Goal: Transaction & Acquisition: Purchase product/service

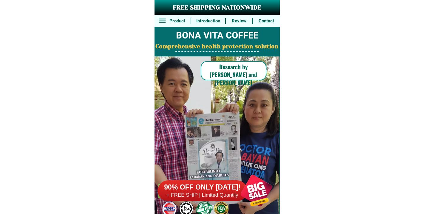
scroll to position [4635, 0]
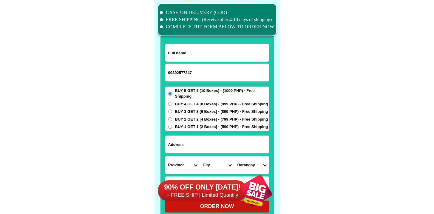
type input "09302577247"
click at [225, 57] on input "Input full_name" at bounding box center [217, 52] width 104 height 17
paste input "Nestor AnanaIn"
type input "Nestor AnanaIn"
click at [206, 140] on input "Input address" at bounding box center [217, 144] width 104 height 17
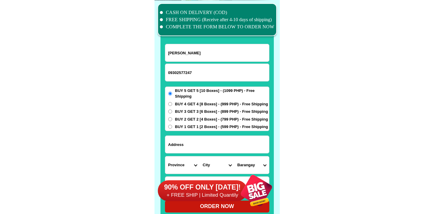
paste input "Tabajan Guindulman Bohol"
type input "Tabajan Guindulman Bohol"
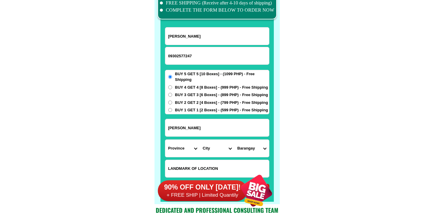
scroll to position [4695, 0]
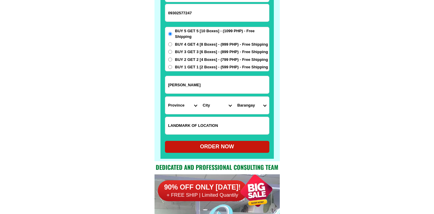
click at [181, 106] on select "Province [GEOGRAPHIC_DATA] [GEOGRAPHIC_DATA] [GEOGRAPHIC_DATA] [GEOGRAPHIC_DATA…" at bounding box center [182, 105] width 35 height 17
select select "63_137"
click at [165, 97] on select "Province [GEOGRAPHIC_DATA] [GEOGRAPHIC_DATA] [GEOGRAPHIC_DATA] [GEOGRAPHIC_DATA…" at bounding box center [182, 105] width 35 height 17
click at [212, 104] on select "City Alburquerque Antequera Baclayon Balilihan Bien-unido Bilar Bohol-alicia Bo…" at bounding box center [217, 105] width 35 height 17
select select "63_1377875"
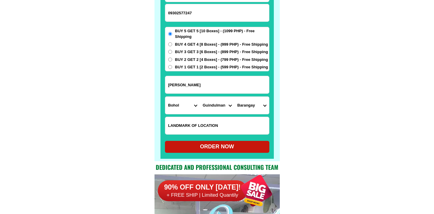
click at [200, 97] on select "City Alburquerque Antequera Baclayon Balilihan Bien-unido Bilar Bohol-alicia Bo…" at bounding box center [217, 105] width 35 height 17
click at [252, 104] on select "Barangay Basdio Bato Bayong Biabas Bulawan Cabantian Canhaway Cansiwang Casbu C…" at bounding box center [251, 105] width 35 height 17
select select "63_13778754625"
click at [234, 97] on select "Barangay Basdio Bato Bayong Biabas Bulawan Cabantian Canhaway Cansiwang Casbu C…" at bounding box center [251, 105] width 35 height 17
click at [221, 146] on div "ORDER NOW" at bounding box center [217, 147] width 104 height 8
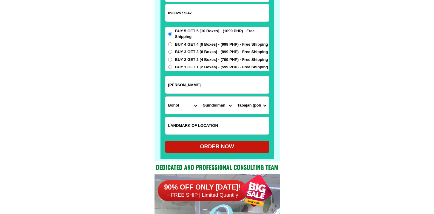
radio input "true"
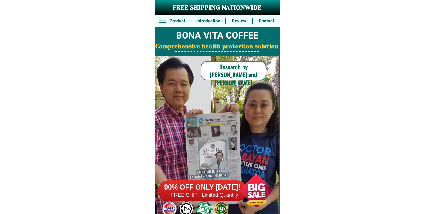
click at [227, 194] on h6 "+ FREE SHIP | Limited Quantily" at bounding box center [202, 195] width 89 height 7
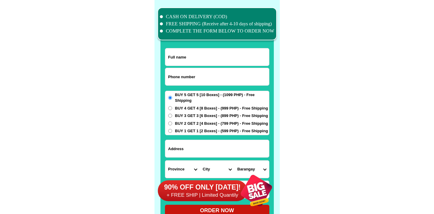
scroll to position [4635, 0]
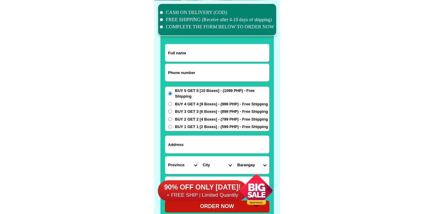
click at [221, 73] on input "Input phone_number" at bounding box center [217, 72] width 104 height 17
paste input "9171498264"
click at [165, 72] on input "9171498264" at bounding box center [217, 72] width 104 height 17
type input "09171498264"
click at [209, 50] on input "Input full_name" at bounding box center [217, 52] width 104 height 17
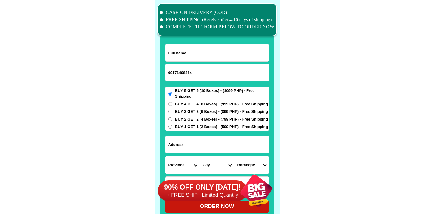
paste input "[PERSON_NAME]"
type input "[PERSON_NAME]"
click at [218, 140] on input "Input address" at bounding box center [217, 144] width 104 height 17
paste input "Viola Street Salangan San Miguel Bulacan"
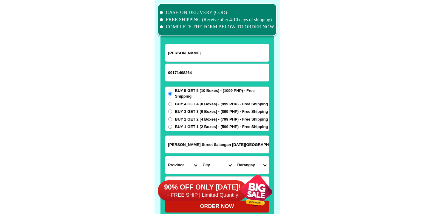
type input "Viola Street Salangan San Miguel Bulacan"
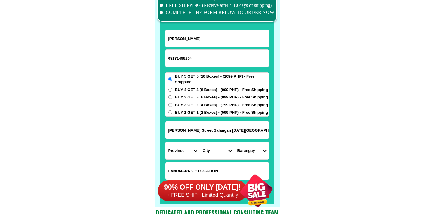
scroll to position [4656, 0]
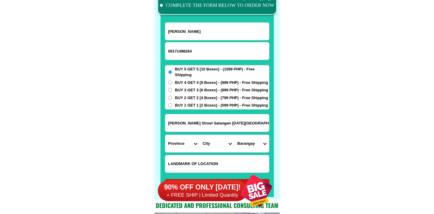
click at [194, 165] on input "Input LANDMARKOFLOCATION" at bounding box center [217, 163] width 104 height 17
paste input "KYOYO HOTEL"
type input "KYOYO HOTEL"
click at [175, 145] on select "Province [GEOGRAPHIC_DATA] [GEOGRAPHIC_DATA] [GEOGRAPHIC_DATA] [GEOGRAPHIC_DATA…" at bounding box center [182, 143] width 35 height 17
select select "63_761"
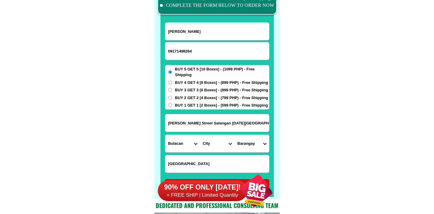
click at [165, 135] on select "Province [GEOGRAPHIC_DATA] [GEOGRAPHIC_DATA] [GEOGRAPHIC_DATA] [GEOGRAPHIC_DATA…" at bounding box center [182, 143] width 35 height 17
click at [203, 143] on select "City Angat Balagtas Baliuag Bocaue Bulacan Bulacan-hagonoy Bulacan-plaridel Bul…" at bounding box center [217, 143] width 35 height 17
select select "63_7612523"
click at [200, 135] on select "City Angat Balagtas Baliuag Bocaue Bulacan Bulacan-hagonoy Bulacan-plaridel Bul…" at bounding box center [217, 143] width 35 height 17
click at [251, 143] on select "Barangay Bagong pag-asa Bagong silang Balaong Balite Bantog Bardias Baritan Bat…" at bounding box center [251, 143] width 35 height 17
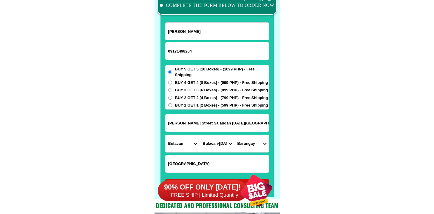
select select "63_76125238095"
click at [234, 135] on select "Barangay Bagong pag-asa Bagong silang Balaong Balite Bantog Bardias Baritan Bat…" at bounding box center [251, 143] width 35 height 17
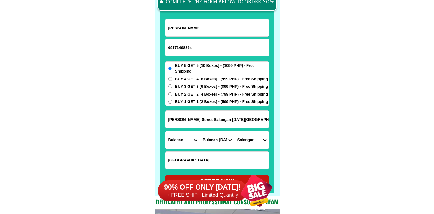
scroll to position [4700, 0]
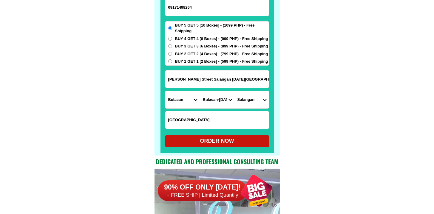
click at [228, 138] on div "ORDER NOW" at bounding box center [217, 141] width 104 height 8
radio input "true"
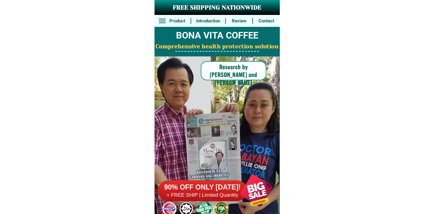
click at [209, 186] on h6 "90% OFF ONLY [DATE]!" at bounding box center [202, 187] width 89 height 9
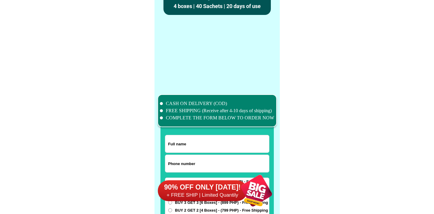
scroll to position [4635, 0]
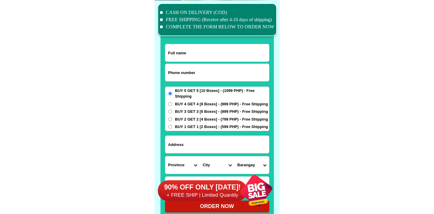
click at [192, 81] on input "Input phone_number" at bounding box center [217, 72] width 104 height 17
paste input "639669244334"
type input "639669244334"
click at [226, 49] on input "Input full_name" at bounding box center [217, 52] width 104 height 17
paste input "Nur Mamaluba"
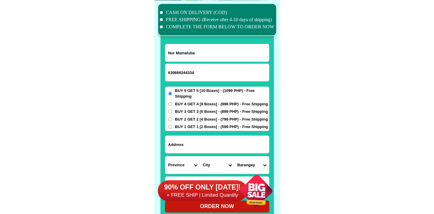
type input "Nur Mamaluba"
click at [214, 116] on span "BUY 2 GET 2 [4 Boxes] - (799 PHP) - Free Shipping" at bounding box center [221, 119] width 93 height 6
click at [172, 117] on input "BUY 2 GET 2 [4 Boxes] - (799 PHP) - Free Shipping" at bounding box center [170, 119] width 4 height 4
radio input "true"
click at [210, 131] on form "Nur Mamaluba 639669244334 ORDER NOW Province Abra Agusan-del-norte Agusan-del-s…" at bounding box center [217, 128] width 104 height 168
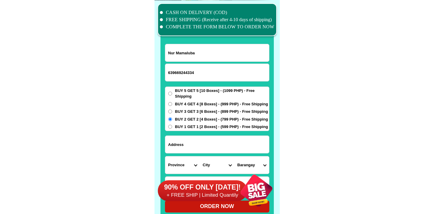
click at [208, 140] on input "Input address" at bounding box center [217, 144] width 104 height 17
paste input "Leonora Home Subdivision, Brgy Sampao, Isulan, Sultan Kudarat"
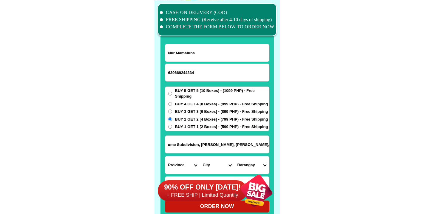
type input "Leonora Home Subdivision, Brgy Sampao, Isulan, Sultan Kudarat"
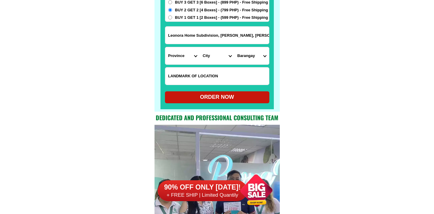
scroll to position [4728, 0]
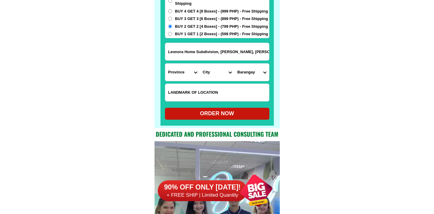
click at [193, 92] on input "Input LANDMARKOFLOCATION" at bounding box center [217, 92] width 104 height 17
paste input "Adjacent to the abandoned Old Capitol cite in Isulan, S. K."
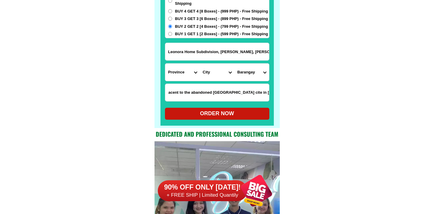
type input "Adjacent to the abandoned Old Capitol cite in Isulan, S. K."
click at [178, 77] on select "Province [GEOGRAPHIC_DATA] [GEOGRAPHIC_DATA] [GEOGRAPHIC_DATA] [GEOGRAPHIC_DATA…" at bounding box center [182, 72] width 35 height 17
select select "63_189"
click at [165, 64] on select "Province [GEOGRAPHIC_DATA] [GEOGRAPHIC_DATA] [GEOGRAPHIC_DATA] [GEOGRAPHIC_DATA…" at bounding box center [182, 72] width 35 height 17
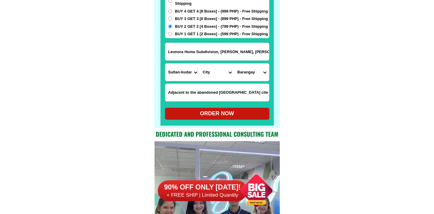
click at [243, 51] on input "Leonora Home Subdivision, Brgy Sampao, Isulan, Sultan Kudarat" at bounding box center [217, 51] width 104 height 17
drag, startPoint x: 227, startPoint y: 52, endPoint x: 304, endPoint y: 49, distance: 77.6
click at [219, 80] on select "City Bagumbayan Columbio Isulan Kalamansig Lambayong Lebak Lutayan Palimbang Pr…" at bounding box center [217, 72] width 35 height 17
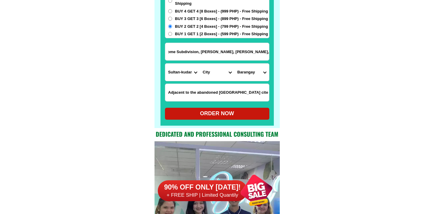
scroll to position [0, 0]
select select "63_1893588"
click at [200, 64] on select "City Bagumbayan Columbio Isulan Kalamansig Lambayong Lebak Lutayan Palimbang Pr…" at bounding box center [217, 72] width 35 height 17
click at [256, 71] on select "Barangay Bambad Bual D'LOTILLA Dansuli Impao Kalawag i (pob.) Kalawag ii (pob.)…" at bounding box center [251, 72] width 35 height 17
select select "63_18935883910"
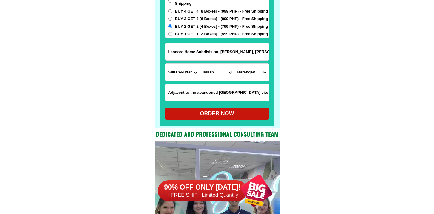
click at [234, 64] on select "Barangay Bambad Bual D'LOTILLA Dansuli Impao Kalawag i (pob.) Kalawag ii (pob.)…" at bounding box center [251, 72] width 35 height 17
click at [233, 112] on div "ORDER NOW" at bounding box center [217, 113] width 104 height 8
radio input "true"
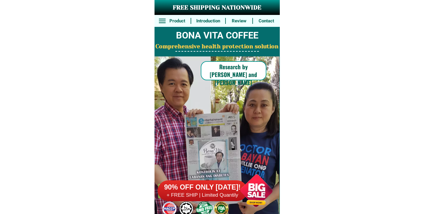
drag, startPoint x: 0, startPoint y: 0, endPoint x: 230, endPoint y: 191, distance: 299.4
click at [230, 191] on h6 "90% OFF ONLY [DATE]!" at bounding box center [202, 187] width 89 height 9
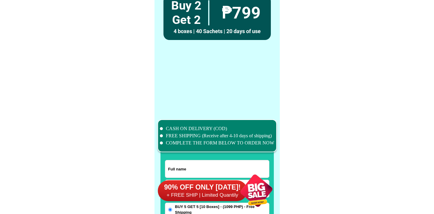
scroll to position [4635, 0]
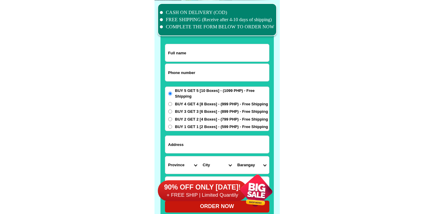
click at [195, 80] on input "Input phone_number" at bounding box center [217, 72] width 104 height 17
paste input "9387563875"
type input "09387563875"
click at [208, 60] on input "Input full_name" at bounding box center [217, 52] width 104 height 17
paste input "Soling Lamay"
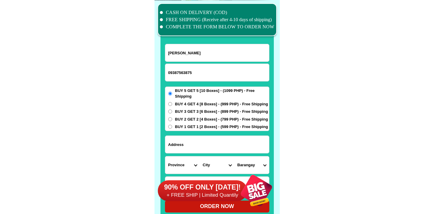
type input "Soling Lamay"
click at [222, 143] on input "Input address" at bounding box center [217, 144] width 104 height 17
paste input "Pico La-trinidad Benguet"
type input "Pico La-trinidad Benguet"
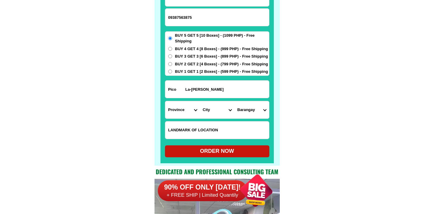
scroll to position [4729, 0]
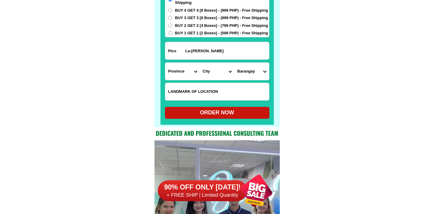
click at [211, 96] on input "Input LANDMARKOFLOCATION" at bounding box center [217, 91] width 104 height 17
paste input "Stall #32, Old/1993 Bldg KM 5 Public Mrkt"
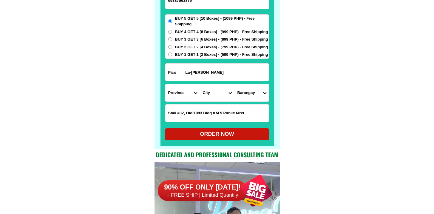
scroll to position [4697, 0]
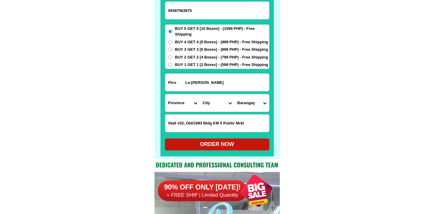
type input "Stall #32, Old/1993 Bldg KM 5 Public Mrkt"
click at [179, 100] on select "Province [GEOGRAPHIC_DATA] [GEOGRAPHIC_DATA] [GEOGRAPHIC_DATA] [GEOGRAPHIC_DATA…" at bounding box center [182, 102] width 35 height 17
select select "63_695"
click at [165, 94] on select "Province [GEOGRAPHIC_DATA] [GEOGRAPHIC_DATA] [GEOGRAPHIC_DATA] [GEOGRAPHIC_DATA…" at bounding box center [182, 102] width 35 height 17
click at [222, 101] on select "City Atok Baguio-city Bakun Bokod Buguias Itogon Kabayan Kapangan Kibungan La-t…" at bounding box center [217, 102] width 35 height 17
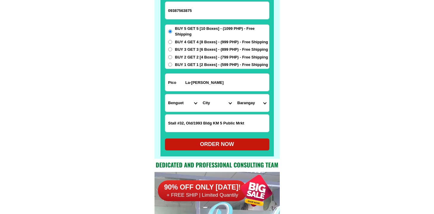
select select "63_6952993"
click at [200, 94] on select "City Atok Baguio-city Bakun Bokod Buguias Itogon Kabayan Kapangan Kibungan La-t…" at bounding box center [217, 102] width 35 height 17
click at [244, 100] on select "Barangay Alapang Alno Ambiong Bahong Balili Beckel Betag Bineng Cruz Lubas Pico…" at bounding box center [251, 102] width 35 height 17
select select "63_69529939014"
click at [234, 94] on select "Barangay Alapang Alno Ambiong Bahong Balili Beckel Betag Bineng Cruz Lubas Pico…" at bounding box center [251, 102] width 35 height 17
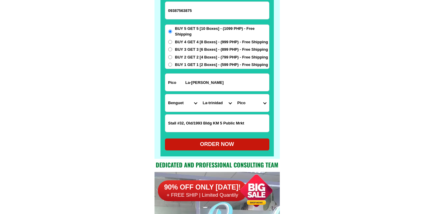
click at [212, 142] on div "ORDER NOW" at bounding box center [217, 144] width 104 height 8
radio input "true"
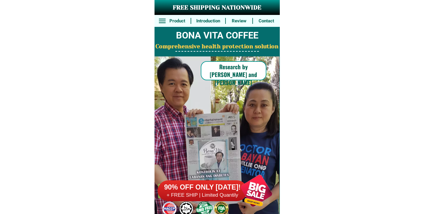
click at [231, 185] on h6 "90% OFF ONLY [DATE]!" at bounding box center [202, 187] width 89 height 9
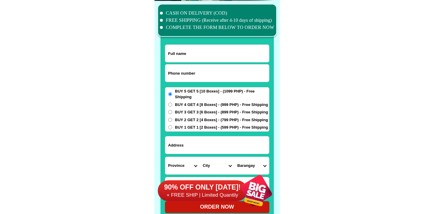
scroll to position [4635, 0]
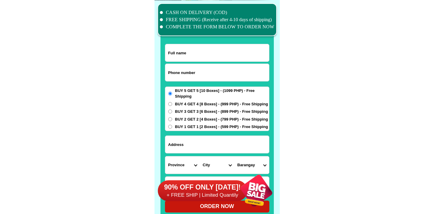
click at [220, 65] on input "Input phone_number" at bounding box center [217, 72] width 104 height 17
paste input "9166729862"
type input "9166729862"
click at [243, 52] on input "Input full_name" at bounding box center [217, 52] width 104 height 17
paste input "Precy Manlangit"
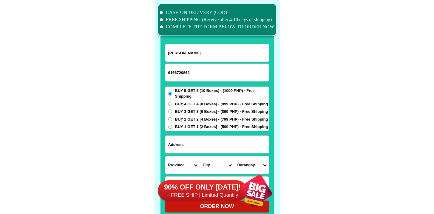
type input "Precy Manlangit"
click at [225, 138] on input "Input address" at bounding box center [217, 144] width 104 height 17
paste input "Purok 3, Putlod, Jean, Nueva Ecija 1309 near d Barangay Hall n Chapel."
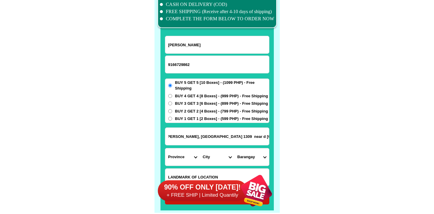
scroll to position [4645, 0]
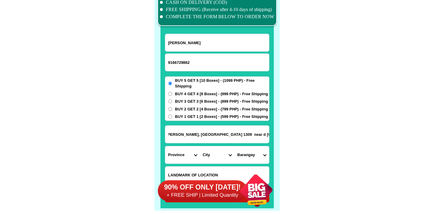
type input "Purok 3, Putlod, Jean, Nueva Ecija 1309 near d Barangay Hall n Chapel."
click at [179, 150] on select "Province [GEOGRAPHIC_DATA] [GEOGRAPHIC_DATA] [GEOGRAPHIC_DATA] [GEOGRAPHIC_DATA…" at bounding box center [182, 154] width 35 height 17
select select "63_198"
click at [165, 146] on select "Province [GEOGRAPHIC_DATA] [GEOGRAPHIC_DATA] [GEOGRAPHIC_DATA] [GEOGRAPHIC_DATA…" at bounding box center [182, 154] width 35 height 17
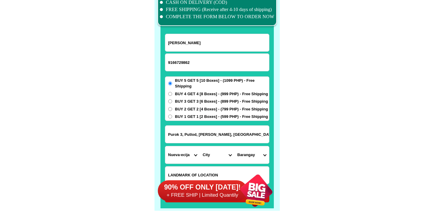
click at [221, 151] on select "City Aliaga Bongabon Cabanatuan-city Cabiao Carranglan Cuyapo Gabaldon Gapan-ci…" at bounding box center [217, 154] width 35 height 17
select select "63_1981953"
click at [200, 146] on select "City Aliaga Bongabon Cabanatuan-city Cabiao Carranglan Cuyapo Gabaldon Gapan-ci…" at bounding box center [217, 154] width 35 height 17
click at [249, 133] on input "Purok 3, Putlod, Jean, Nueva Ecija 1309 near d Barangay Hall n Chapel." at bounding box center [217, 134] width 104 height 17
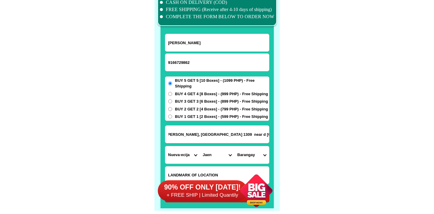
drag, startPoint x: 222, startPoint y: 132, endPoint x: 356, endPoint y: 134, distance: 134.2
click at [257, 152] on select "Barangay Antonino (pob.) Calabasa Dampulan (pob.) Don mariano marcos (pob.) Hil…" at bounding box center [251, 154] width 35 height 17
click at [257, 154] on select "Barangay Antonino (pob.) Calabasa Dampulan (pob.) Don mariano marcos (pob.) Hil…" at bounding box center [251, 154] width 35 height 17
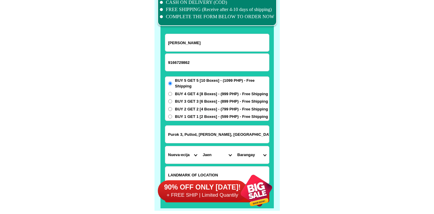
select select "63_19819534824"
click at [234, 146] on select "Barangay Antonino (pob.) Calabasa Dampulan (pob.) Don mariano marcos (pob.) Hil…" at bounding box center [251, 154] width 35 height 17
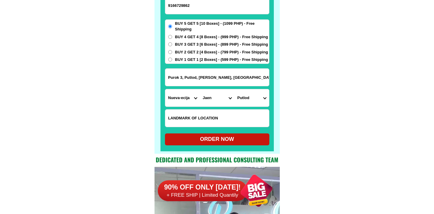
click at [225, 137] on div "ORDER NOW" at bounding box center [217, 139] width 104 height 8
type input "Purok 3, Putlod, Jean, Nueva Ecija 1309 near d Barangay Hall n Chapel."
radio input "true"
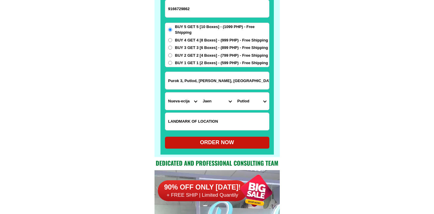
click at [167, 10] on input "9166729862" at bounding box center [217, 8] width 104 height 17
type input "09166729862"
click at [231, 143] on div "ORDER NOW" at bounding box center [217, 142] width 104 height 8
radio input "true"
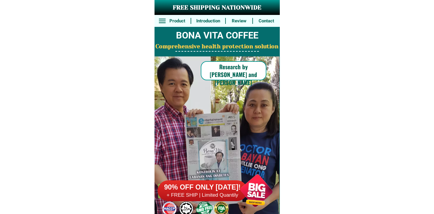
click at [222, 192] on h6 "+ FREE SHIP | Limited Quantily" at bounding box center [202, 195] width 89 height 7
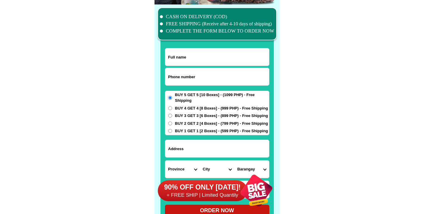
scroll to position [4635, 0]
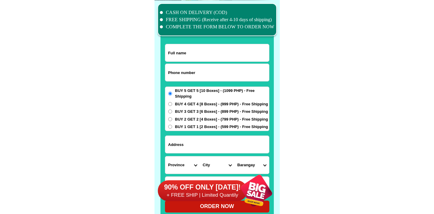
click at [216, 70] on input "Input phone_number" at bounding box center [217, 72] width 104 height 17
paste input "9635152386"
type input "09635152386"
click at [242, 50] on input "Input full_name" at bounding box center [217, 52] width 104 height 17
paste input "[PERSON_NAME]"
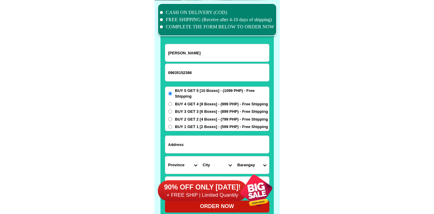
type input "[PERSON_NAME]"
click at [219, 145] on input "Input address" at bounding box center [217, 144] width 104 height 17
paste input "24 sitio [PERSON_NAME]"
type input "24 sitio [PERSON_NAME]"
click at [214, 126] on span "BUY 1 GET 1 [2 Boxes] - (599 PHP) - Free Shipping" at bounding box center [221, 127] width 93 height 6
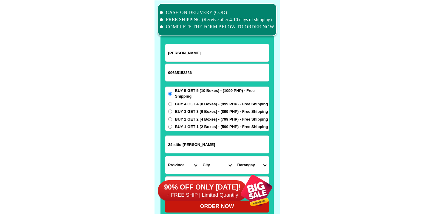
click at [172, 126] on input "BUY 1 GET 1 [2 Boxes] - (599 PHP) - Free Shipping" at bounding box center [170, 127] width 4 height 4
radio input "true"
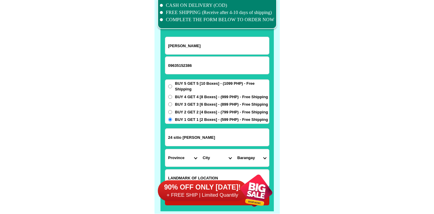
scroll to position [4650, 0]
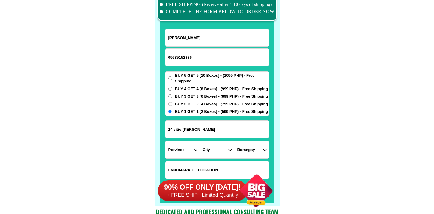
click at [182, 144] on select "Province [GEOGRAPHIC_DATA] [GEOGRAPHIC_DATA] [GEOGRAPHIC_DATA] [GEOGRAPHIC_DATA…" at bounding box center [182, 149] width 35 height 17
click at [180, 149] on select "Province [GEOGRAPHIC_DATA] [GEOGRAPHIC_DATA] [GEOGRAPHIC_DATA] [GEOGRAPHIC_DATA…" at bounding box center [182, 149] width 35 height 17
click at [165, 141] on select "Province [GEOGRAPHIC_DATA] [GEOGRAPHIC_DATA] [GEOGRAPHIC_DATA] [GEOGRAPHIC_DATA…" at bounding box center [182, 149] width 35 height 17
click at [181, 147] on select "Province [GEOGRAPHIC_DATA] [GEOGRAPHIC_DATA] [GEOGRAPHIC_DATA] [GEOGRAPHIC_DATA…" at bounding box center [182, 149] width 35 height 17
select select "63_32"
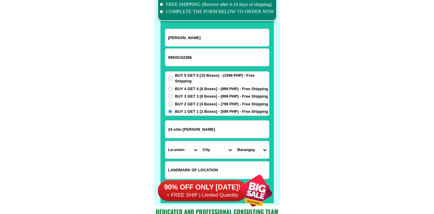
click at [165, 141] on select "Province [GEOGRAPHIC_DATA] [GEOGRAPHIC_DATA] [GEOGRAPHIC_DATA] [GEOGRAPHIC_DATA…" at bounding box center [182, 149] width 35 height 17
click at [213, 149] on select "City Agoo Aringay Bacnotan Bagulin Balaoan [PERSON_NAME] [GEOGRAPHIC_DATA] Caba…" at bounding box center [217, 149] width 35 height 17
select select "63_327153"
click at [200, 141] on select "City Agoo Aringay Bacnotan Bagulin Balaoan [PERSON_NAME] [GEOGRAPHIC_DATA] Caba…" at bounding box center [217, 149] width 35 height 17
click at [226, 151] on select "City Agoo Aringay Bacnotan Bagulin Balaoan [PERSON_NAME] [GEOGRAPHIC_DATA] Caba…" at bounding box center [217, 149] width 35 height 17
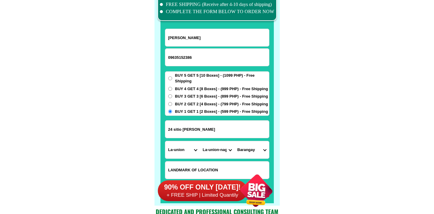
click at [253, 153] on select "Barangay Aguioas [PERSON_NAME] norte [PERSON_NAME] sur [GEOGRAPHIC_DATA] norte …" at bounding box center [251, 149] width 35 height 17
select select "63_32715379496"
click at [234, 141] on select "Barangay Aguioas [PERSON_NAME] norte [PERSON_NAME] sur [GEOGRAPHIC_DATA] norte …" at bounding box center [251, 149] width 35 height 17
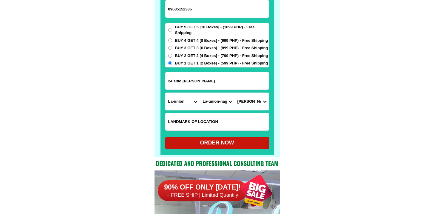
scroll to position [4717, 0]
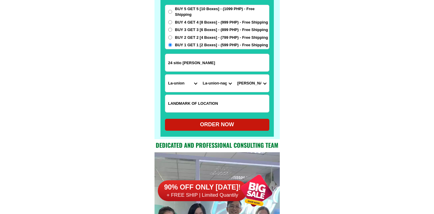
click at [221, 131] on div at bounding box center [216, 32] width 113 height 210
click at [222, 128] on div "ORDER NOW" at bounding box center [217, 124] width 104 height 8
type input "24 sitio [PERSON_NAME]"
radio input "true"
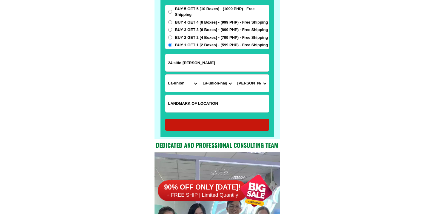
radio input "true"
